Goal: Task Accomplishment & Management: Use online tool/utility

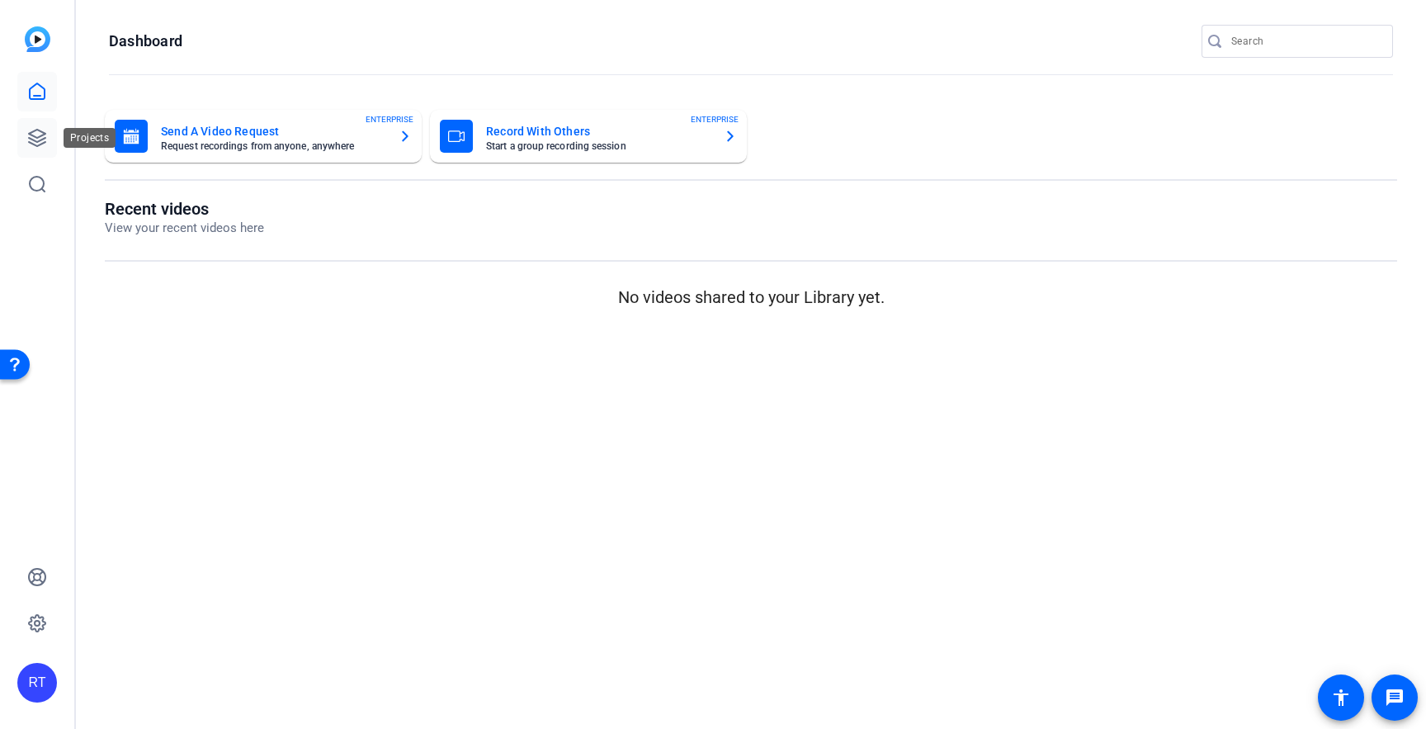
click at [48, 140] on link at bounding box center [37, 138] width 40 height 40
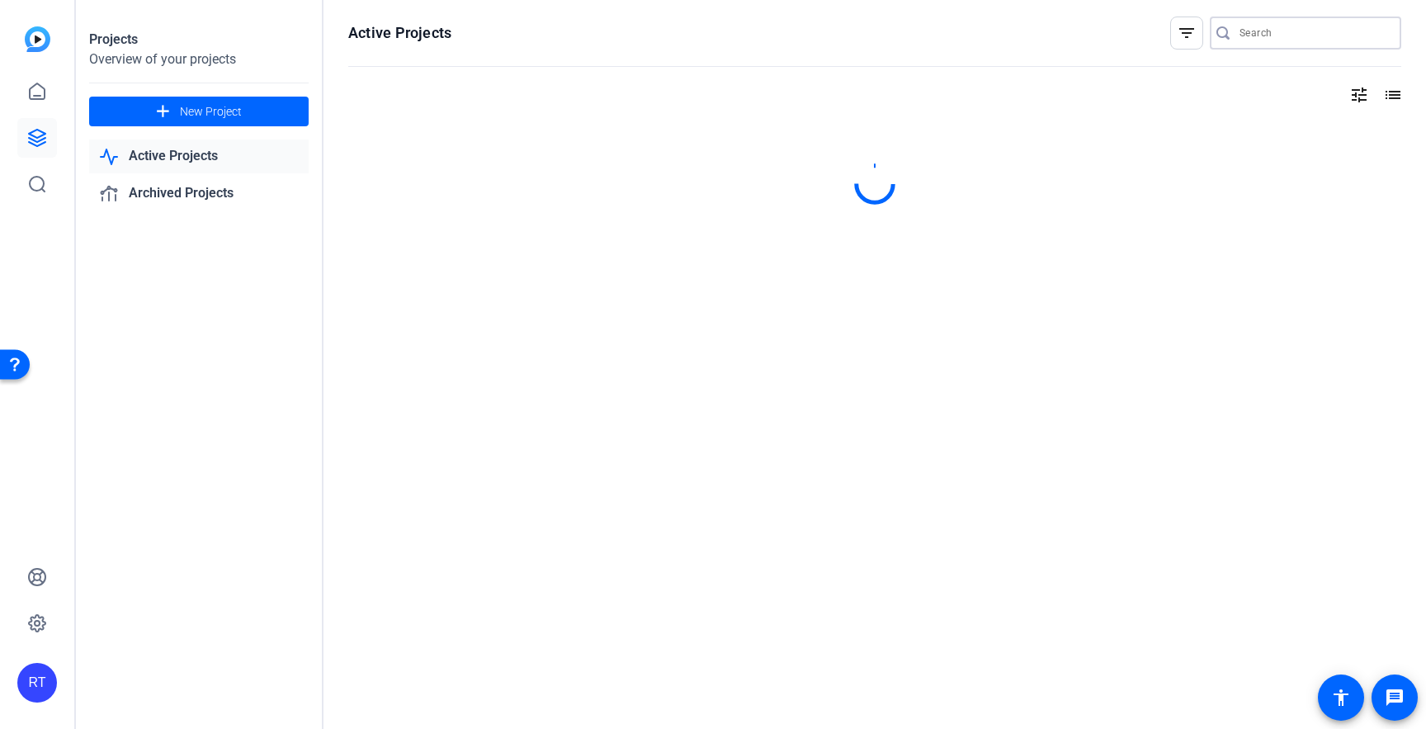
click at [1280, 28] on input "Search" at bounding box center [1314, 33] width 149 height 20
paste input "2507-11094-CS"
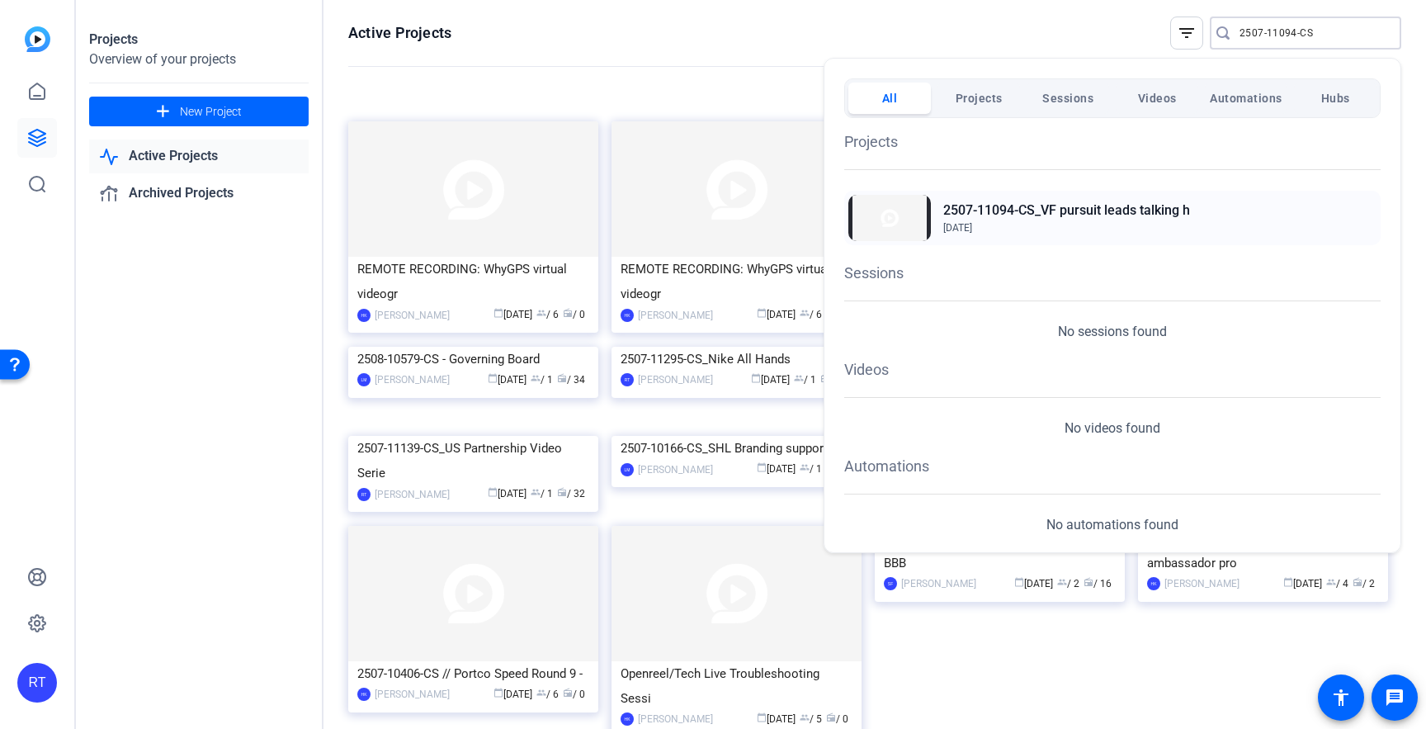
type input "2507-11094-CS"
click at [1048, 214] on h2 "2507-11094-CS_VF pursuit leads talking h" at bounding box center [1066, 211] width 247 height 20
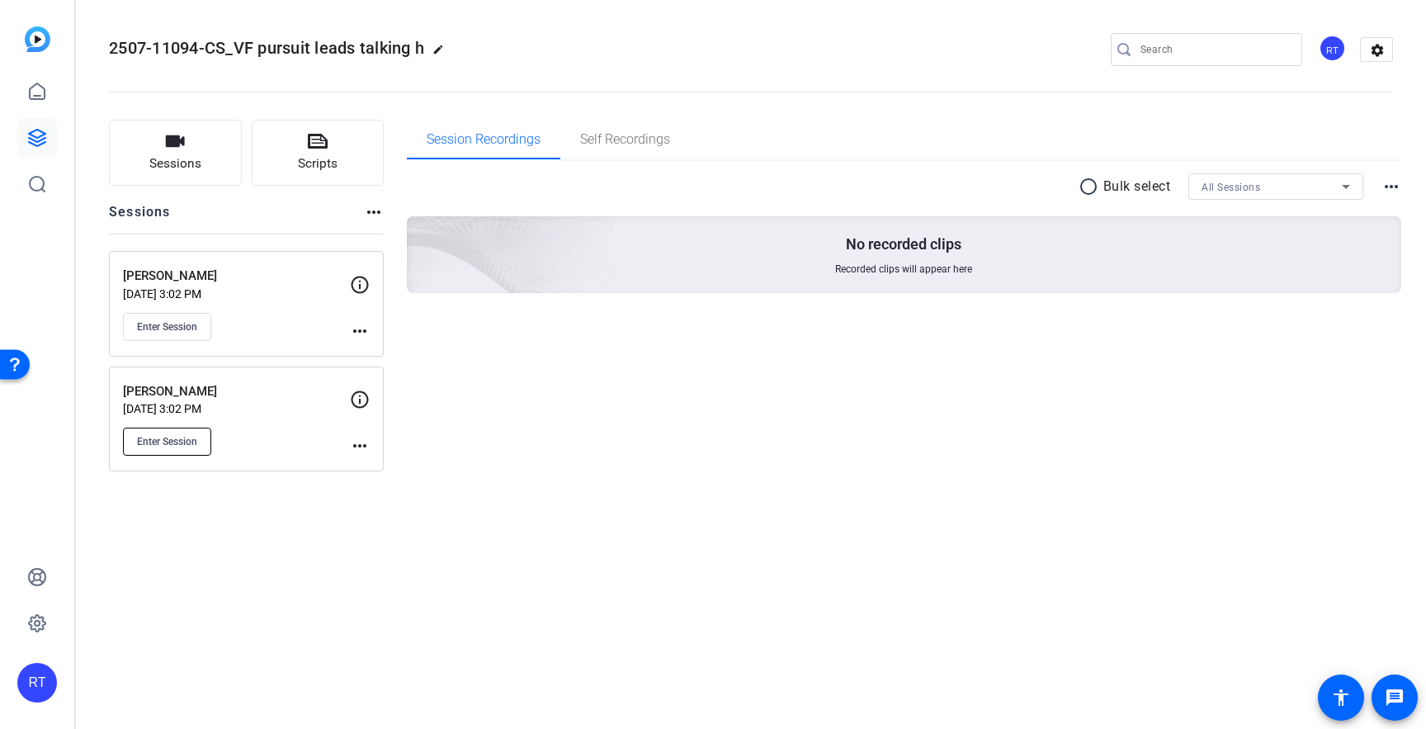
click at [162, 442] on span "Enter Session" at bounding box center [167, 441] width 60 height 13
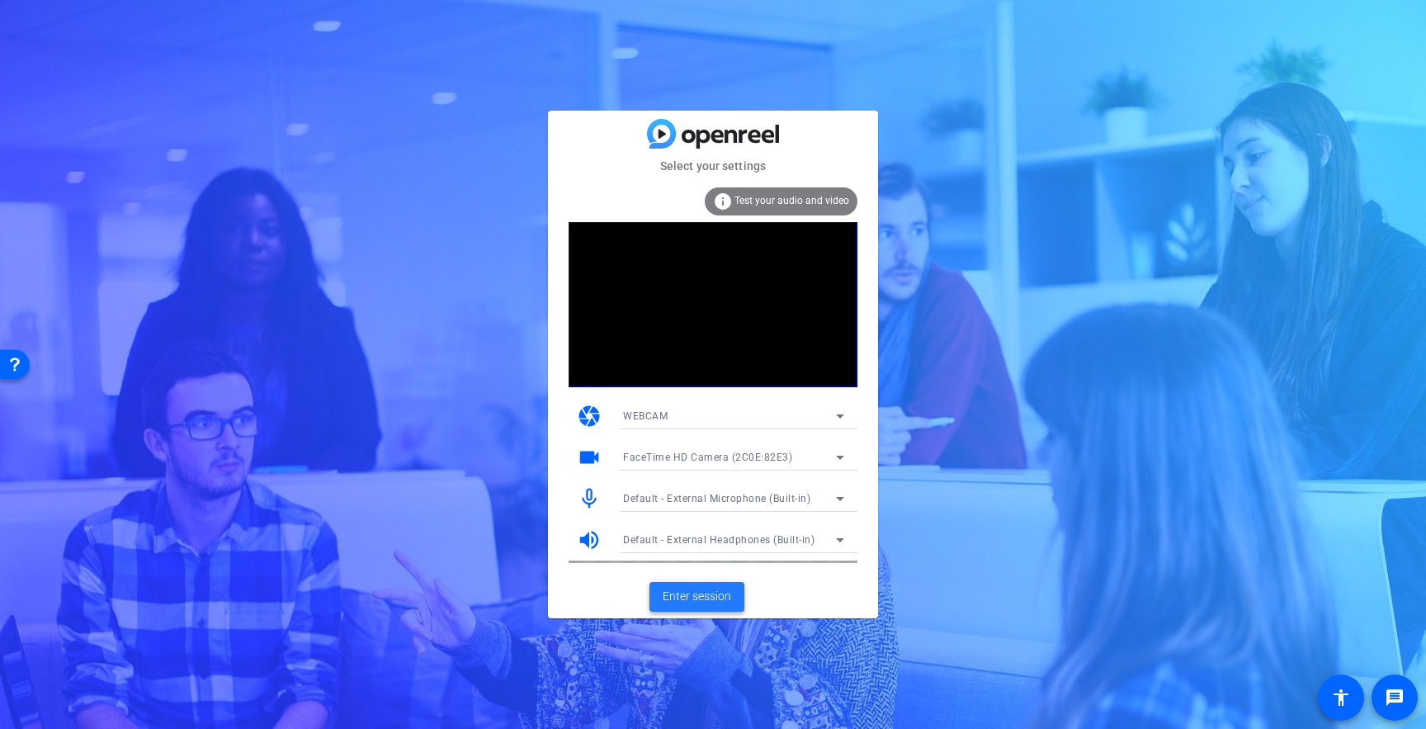
click at [688, 598] on span "Enter session" at bounding box center [697, 596] width 69 height 17
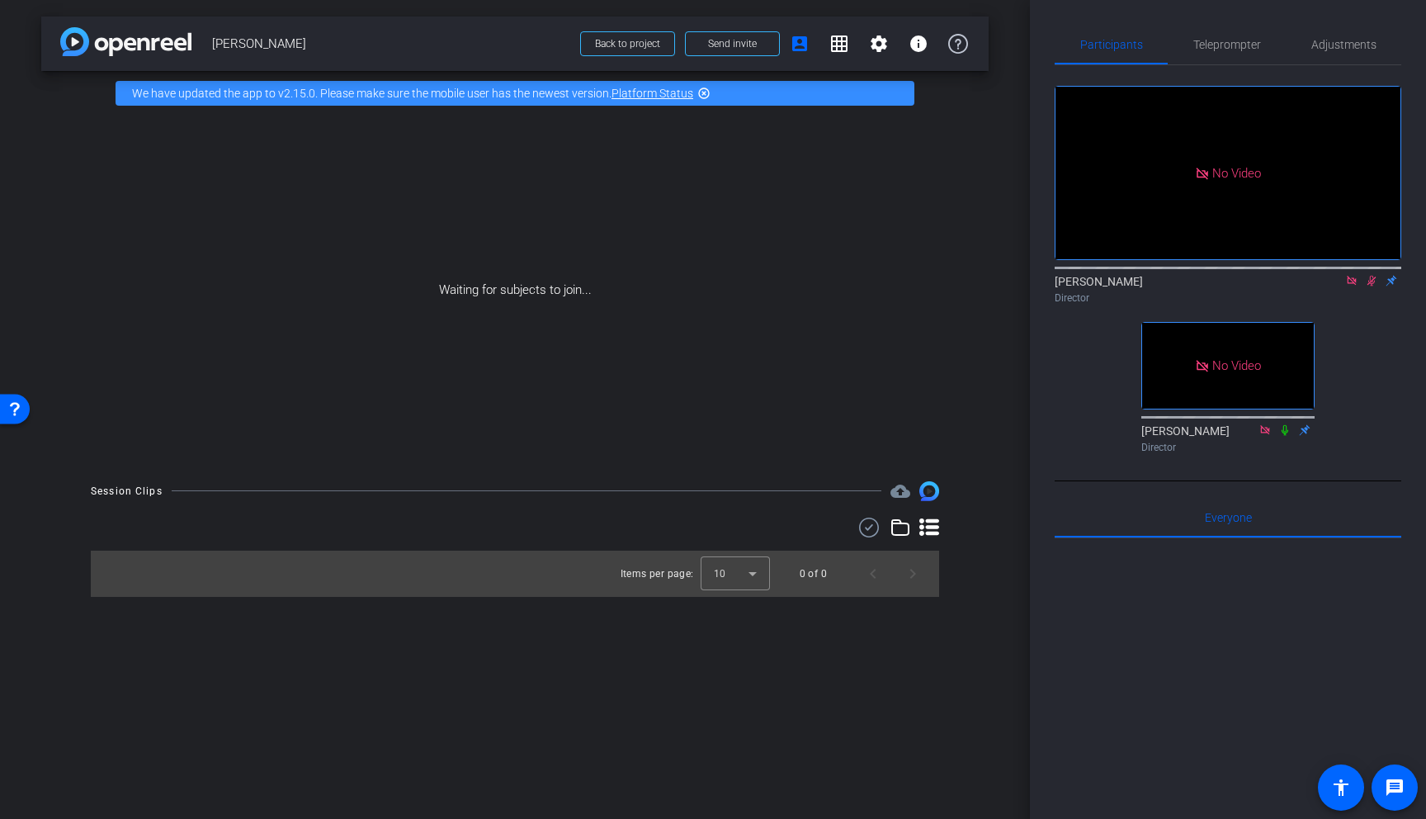
click at [1370, 286] on icon at bounding box center [1371, 281] width 13 height 12
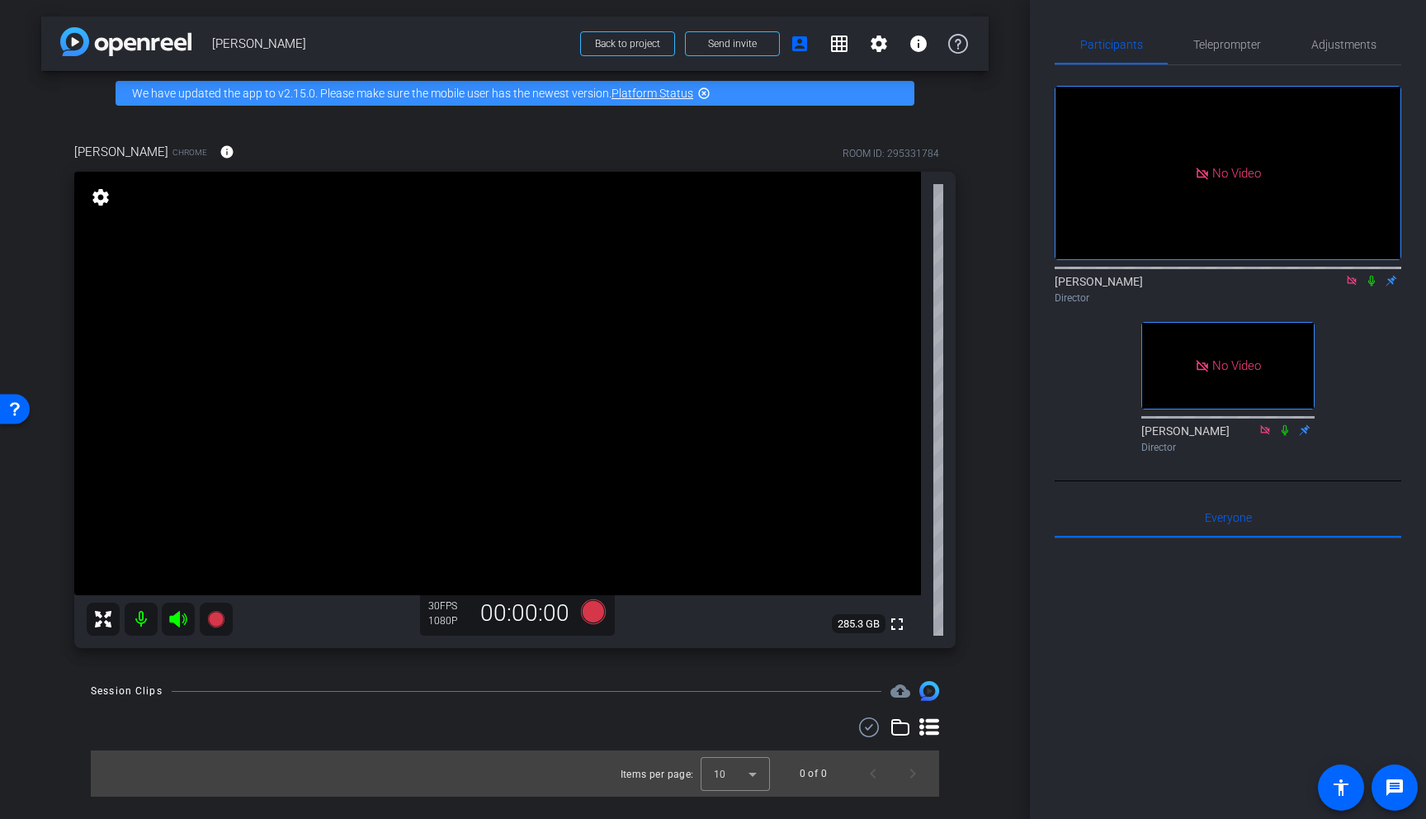
click at [1369, 286] on icon at bounding box center [1372, 281] width 7 height 11
click at [1357, 286] on icon at bounding box center [1351, 281] width 13 height 12
click at [1364, 287] on mat-icon "flip" at bounding box center [1372, 279] width 20 height 15
click at [1353, 286] on icon at bounding box center [1352, 281] width 9 height 11
click at [1331, 286] on icon at bounding box center [1332, 281] width 13 height 12
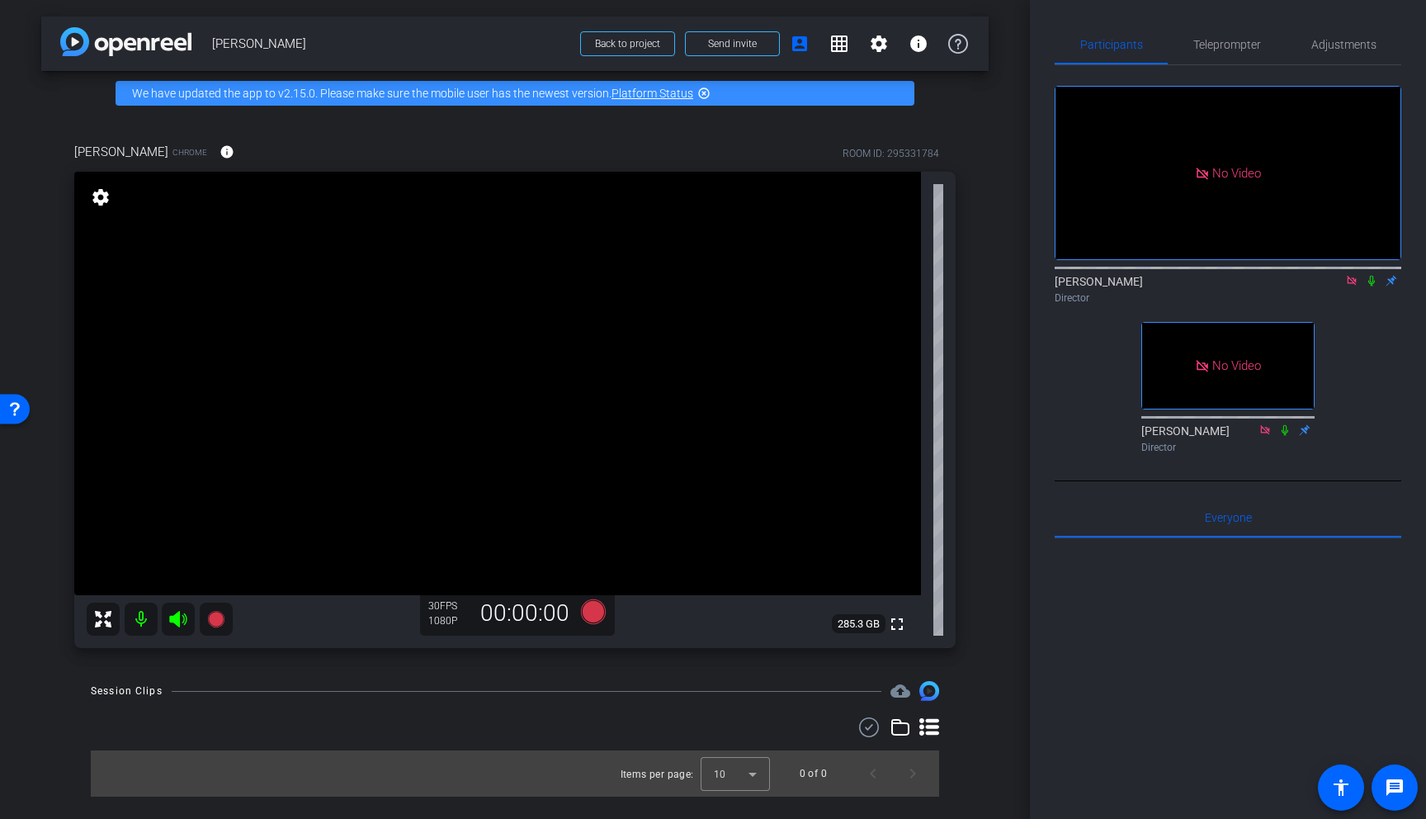
click at [1353, 286] on icon at bounding box center [1351, 281] width 13 height 12
click at [1331, 286] on icon at bounding box center [1332, 281] width 13 height 12
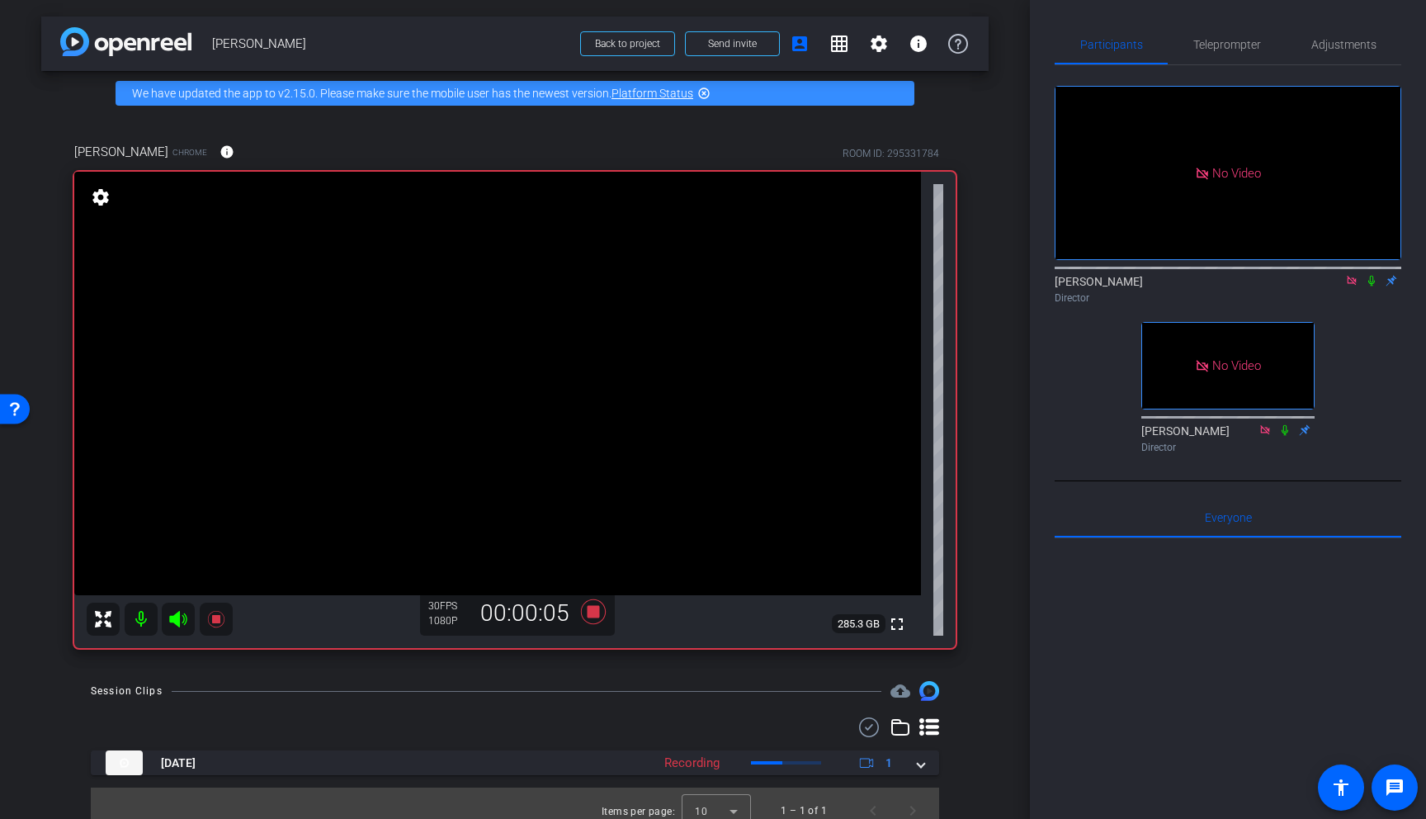
click at [1371, 286] on icon at bounding box center [1371, 281] width 13 height 12
click at [1373, 286] on icon at bounding box center [1371, 281] width 13 height 12
click at [1372, 286] on icon at bounding box center [1371, 281] width 13 height 12
click at [1369, 286] on icon at bounding box center [1372, 281] width 9 height 11
click at [1369, 286] on icon at bounding box center [1372, 281] width 7 height 11
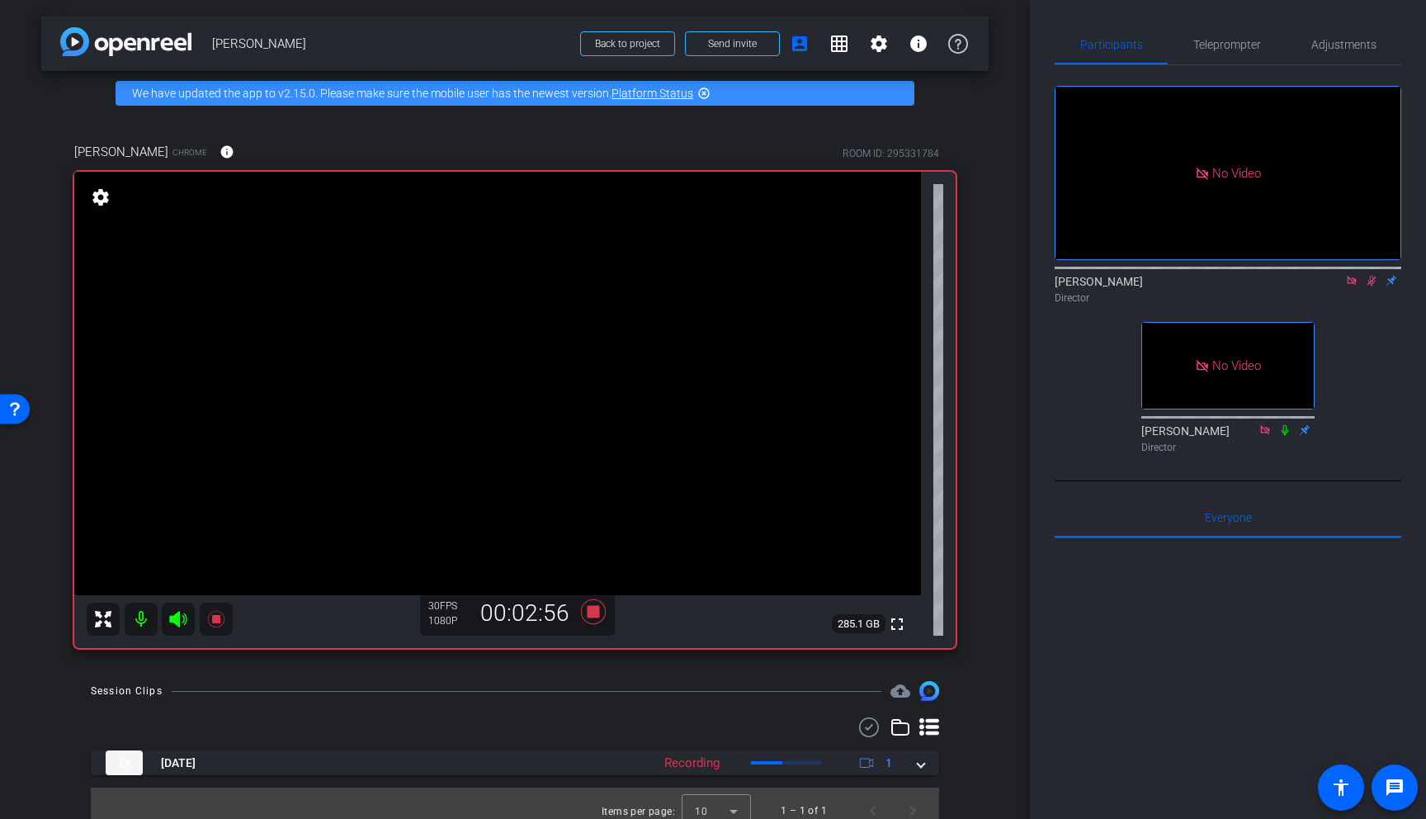
click at [1373, 286] on icon at bounding box center [1371, 281] width 13 height 12
click at [1373, 286] on icon at bounding box center [1372, 281] width 7 height 11
click at [1374, 288] on mat-icon at bounding box center [1372, 280] width 20 height 15
click at [1371, 286] on icon at bounding box center [1371, 281] width 13 height 12
click at [1375, 286] on icon at bounding box center [1371, 281] width 13 height 12
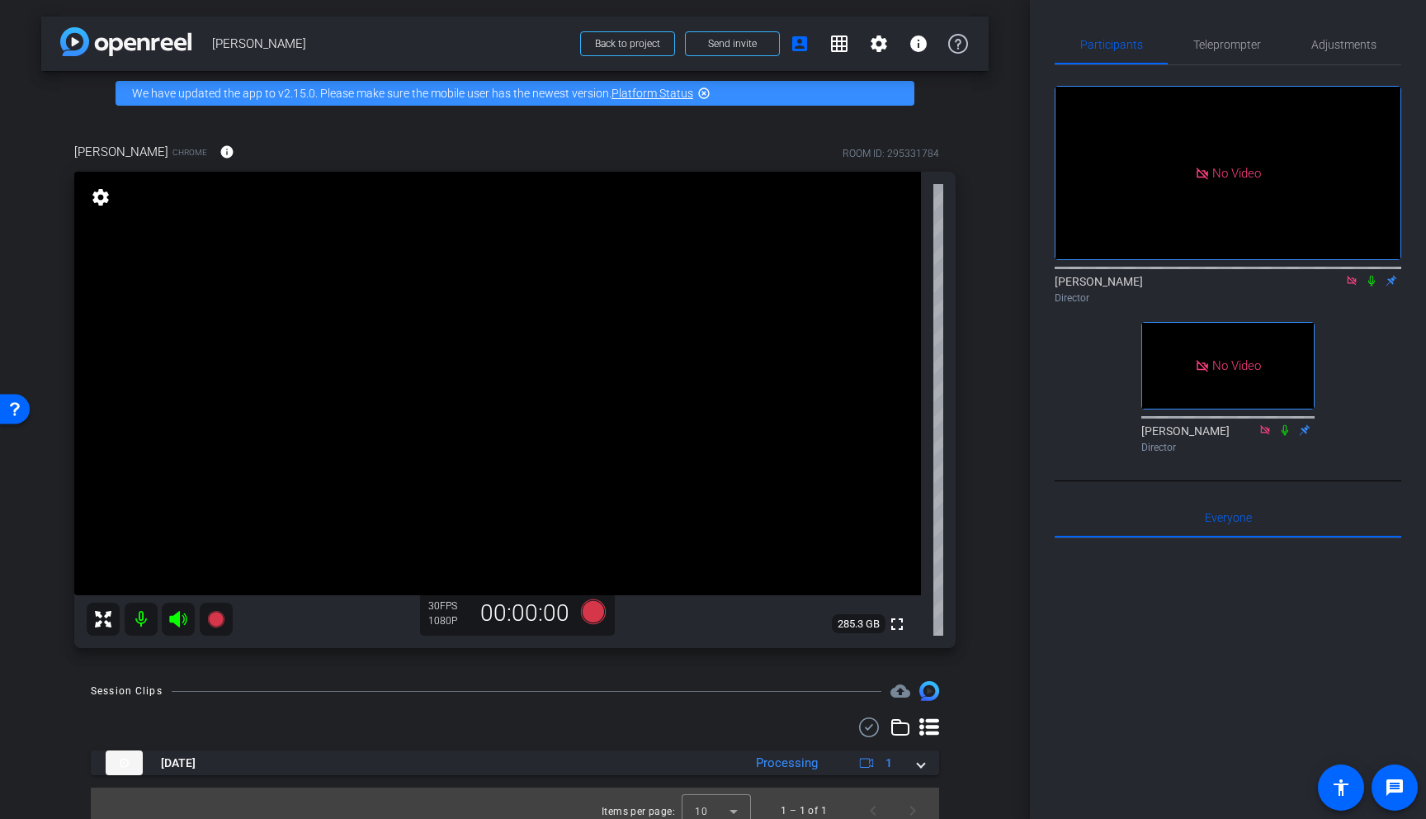
scroll to position [15, 0]
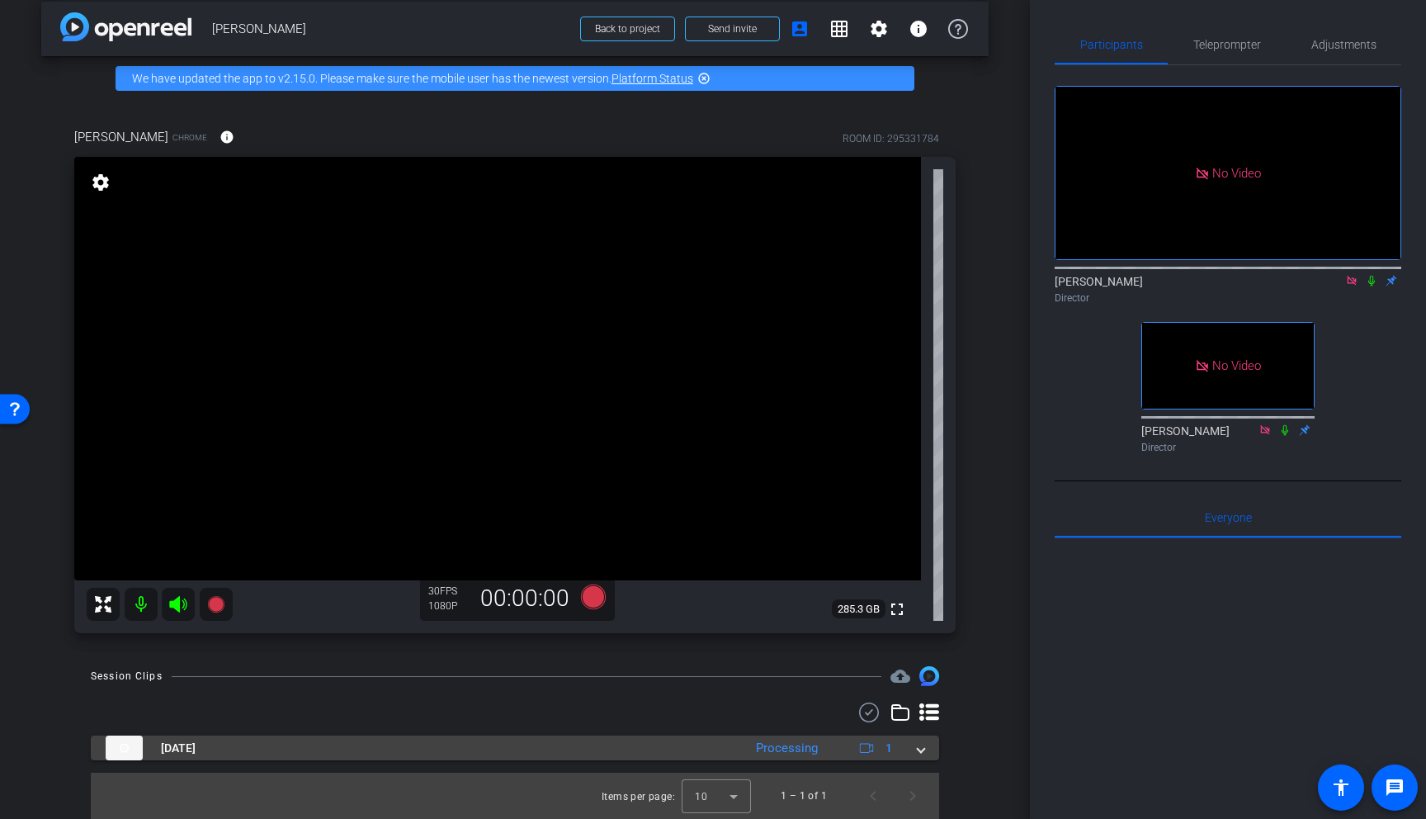
click at [921, 728] on span at bounding box center [921, 748] width 7 height 17
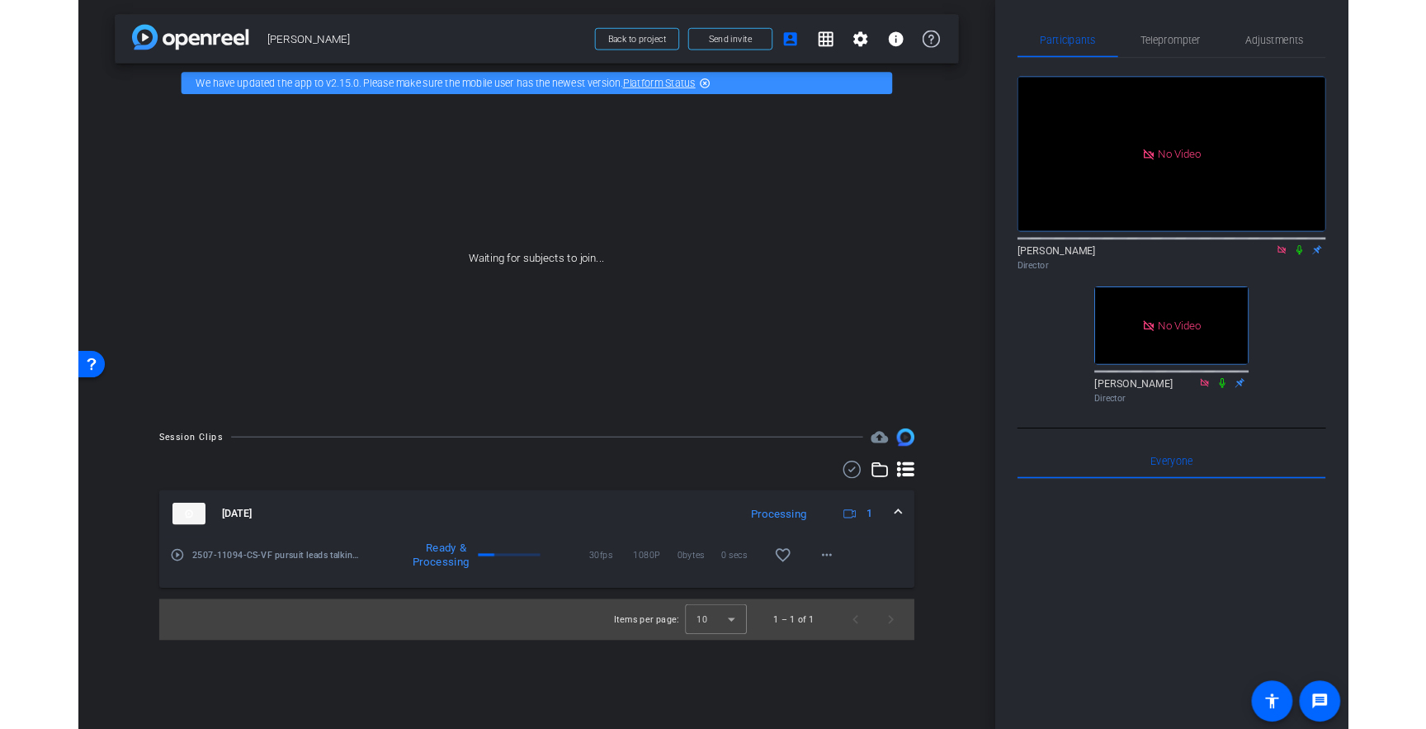
scroll to position [0, 0]
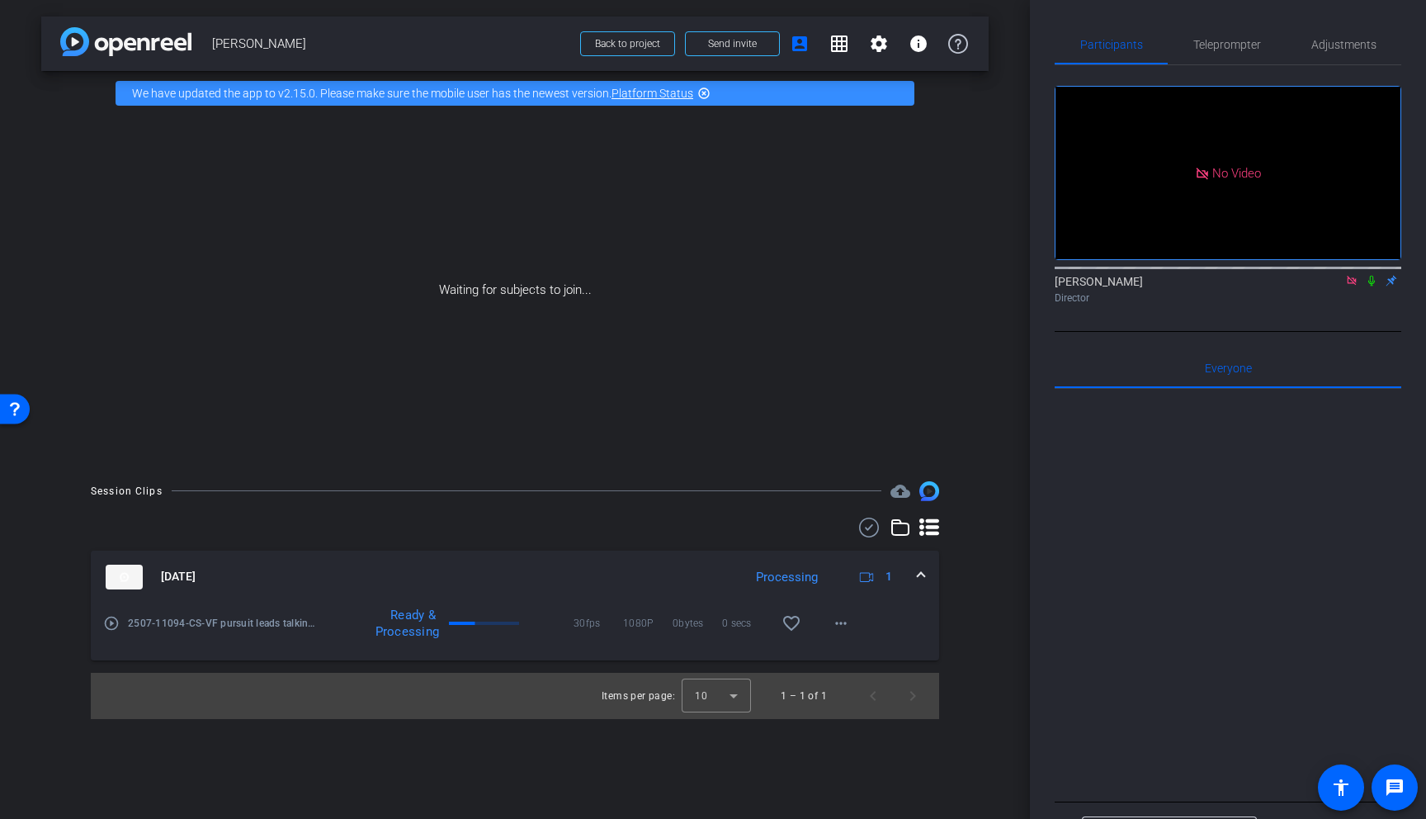
click at [1375, 286] on icon at bounding box center [1371, 281] width 13 height 12
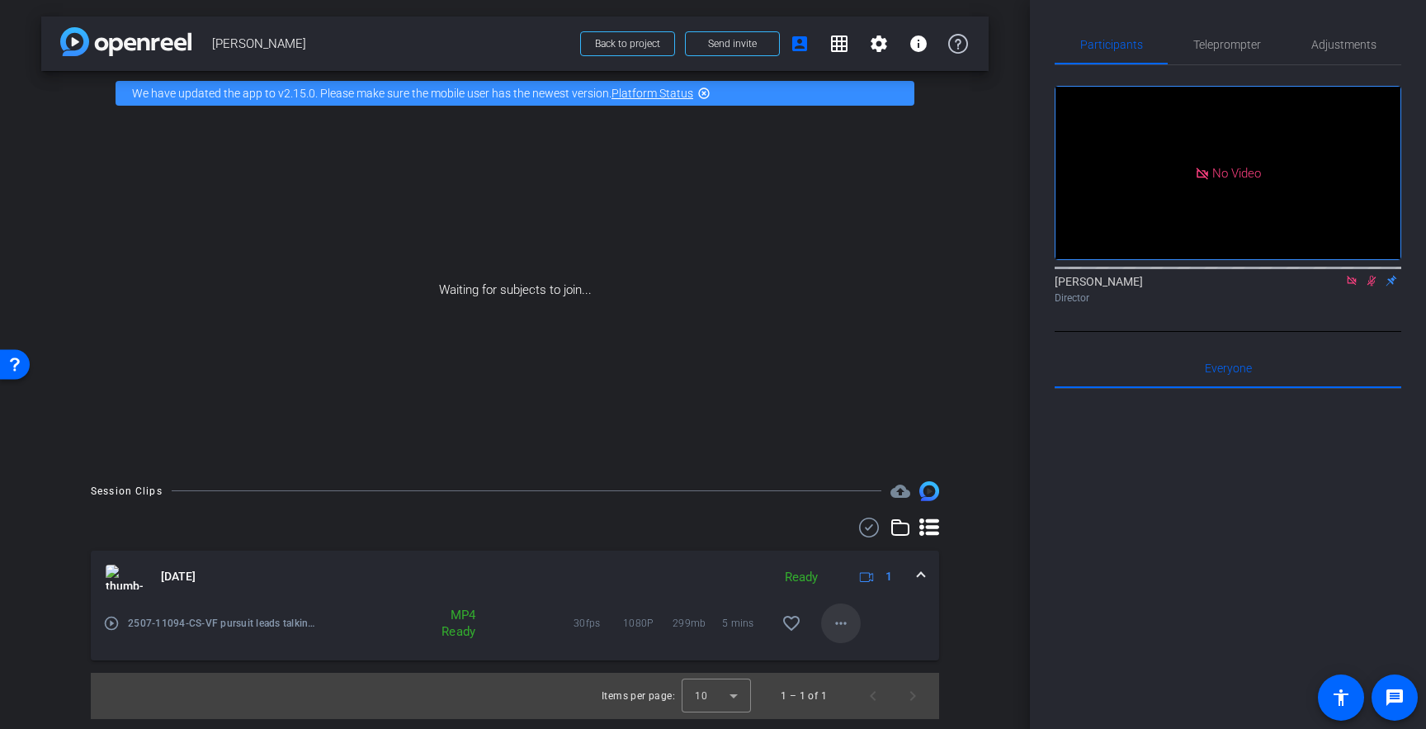
click at [848, 619] on mat-icon "more_horiz" at bounding box center [841, 623] width 20 height 20
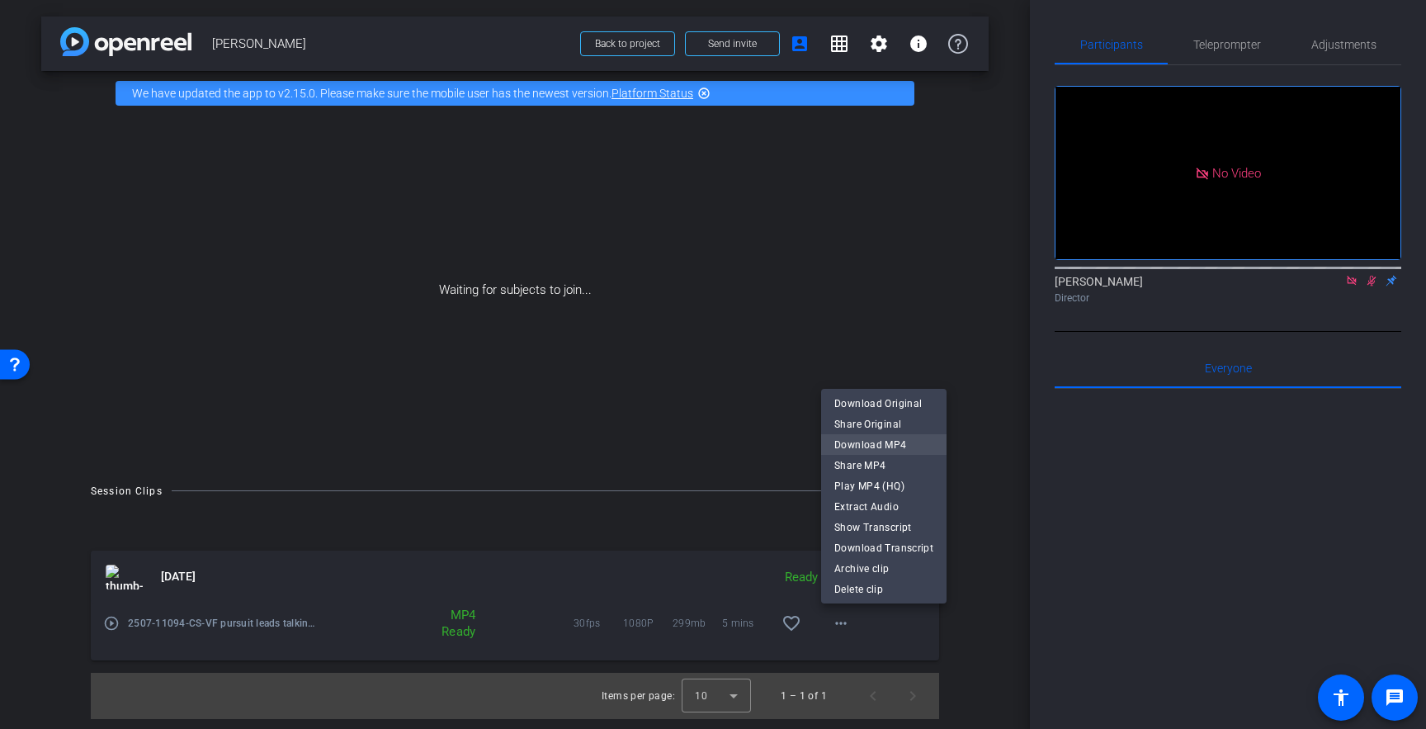
click at [848, 443] on span "Download MP4" at bounding box center [883, 444] width 99 height 20
